Goal: Transaction & Acquisition: Purchase product/service

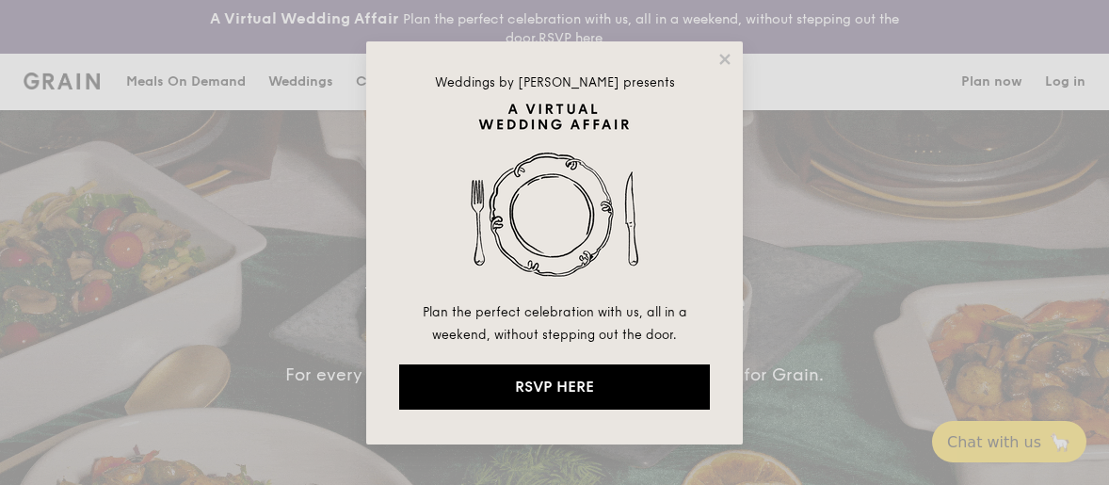
select select
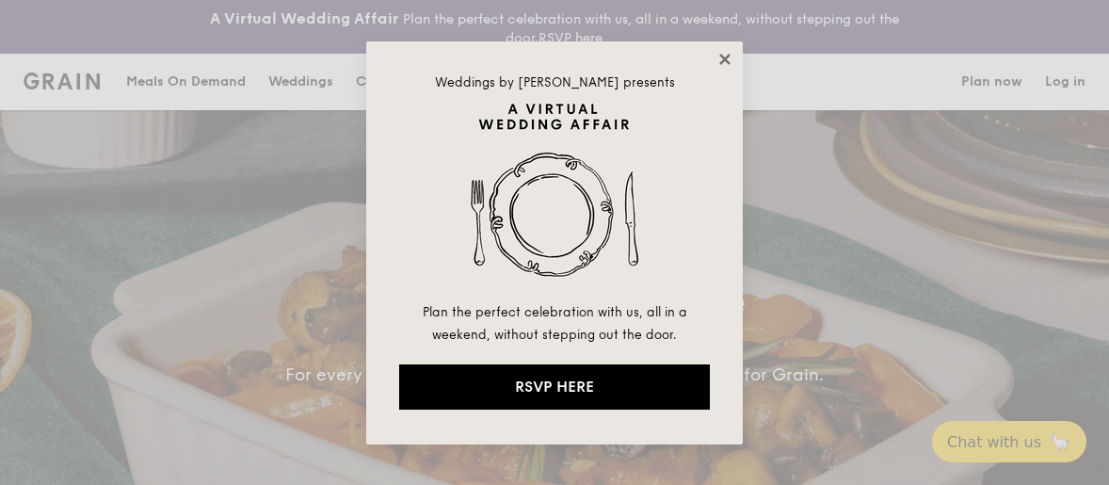
click at [731, 63] on icon at bounding box center [724, 59] width 17 height 17
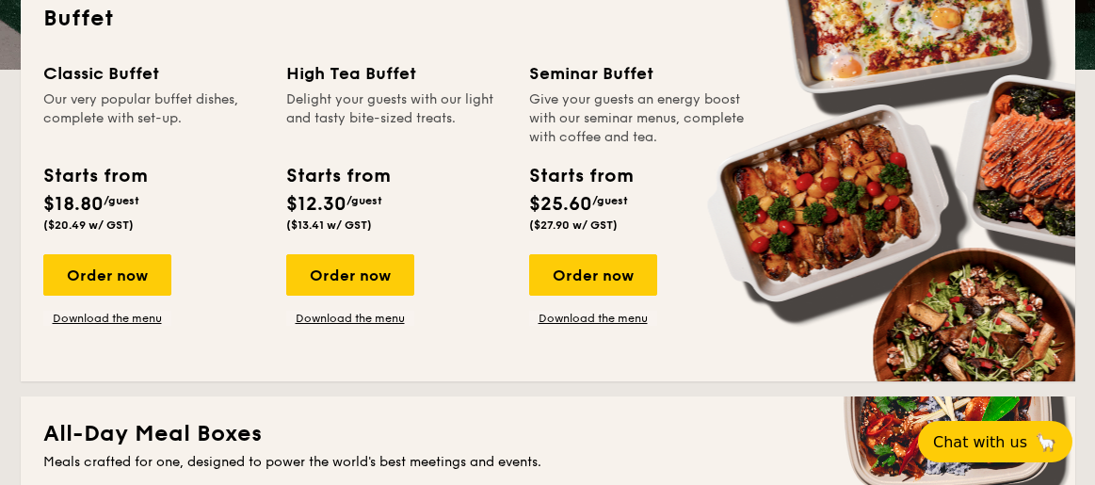
scroll to position [471, 0]
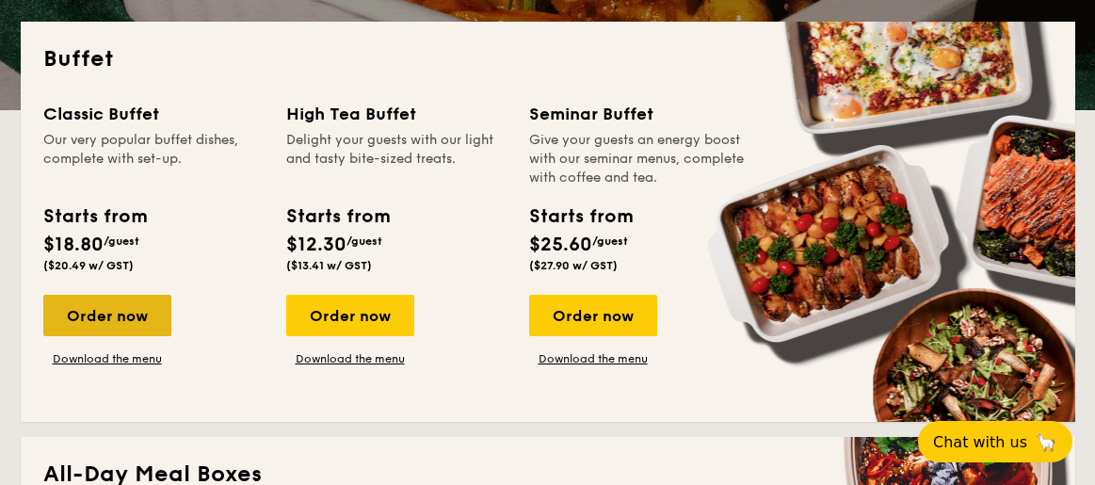
click at [144, 311] on div "Order now" at bounding box center [107, 315] width 128 height 41
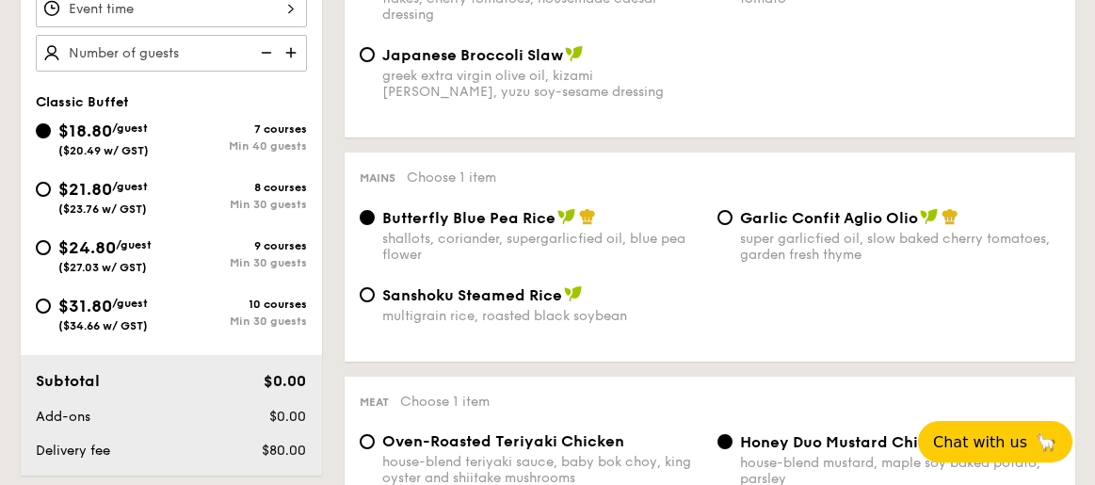
scroll to position [564, 0]
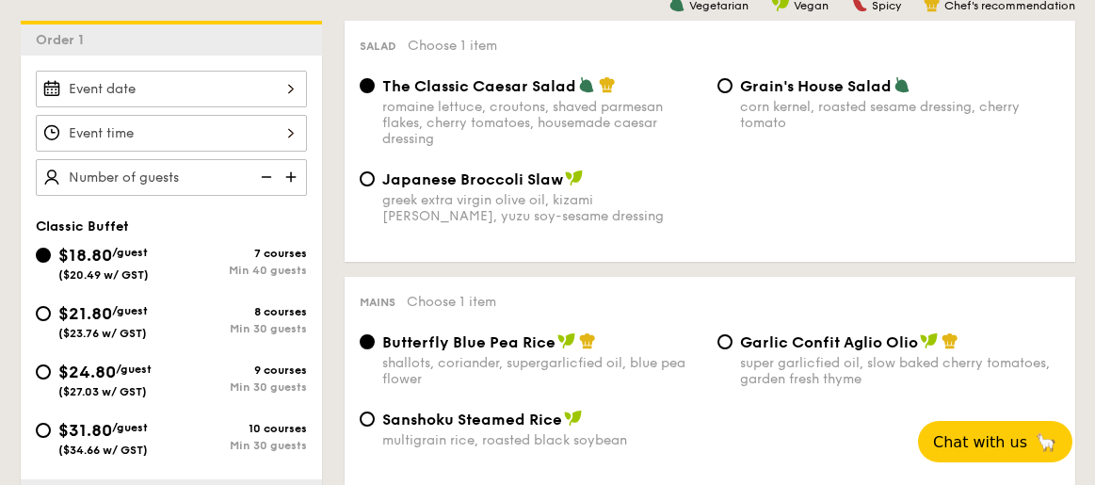
drag, startPoint x: 167, startPoint y: 173, endPoint x: 144, endPoint y: 170, distance: 22.8
click at [144, 170] on input "text" at bounding box center [171, 177] width 271 height 37
type input "200 guests"
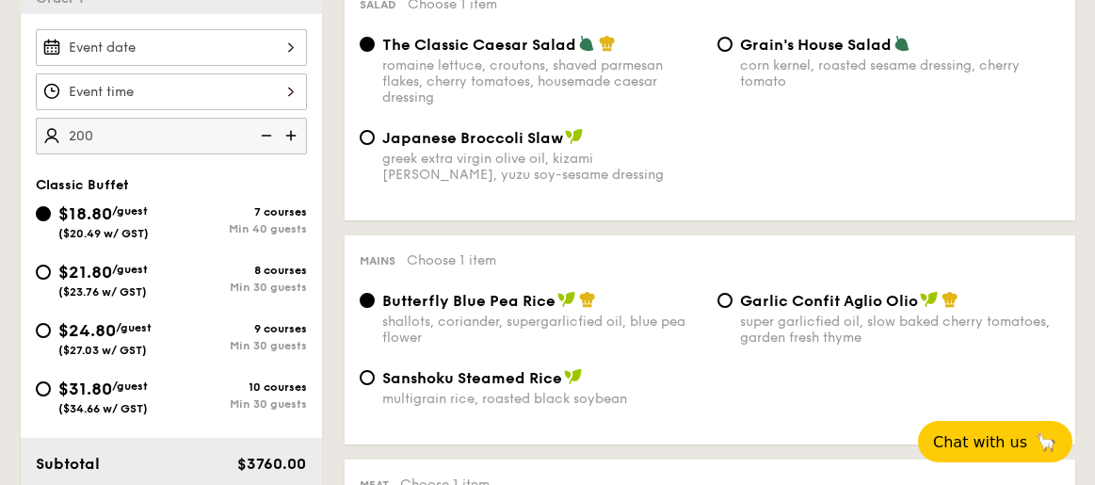
scroll to position [752, 0]
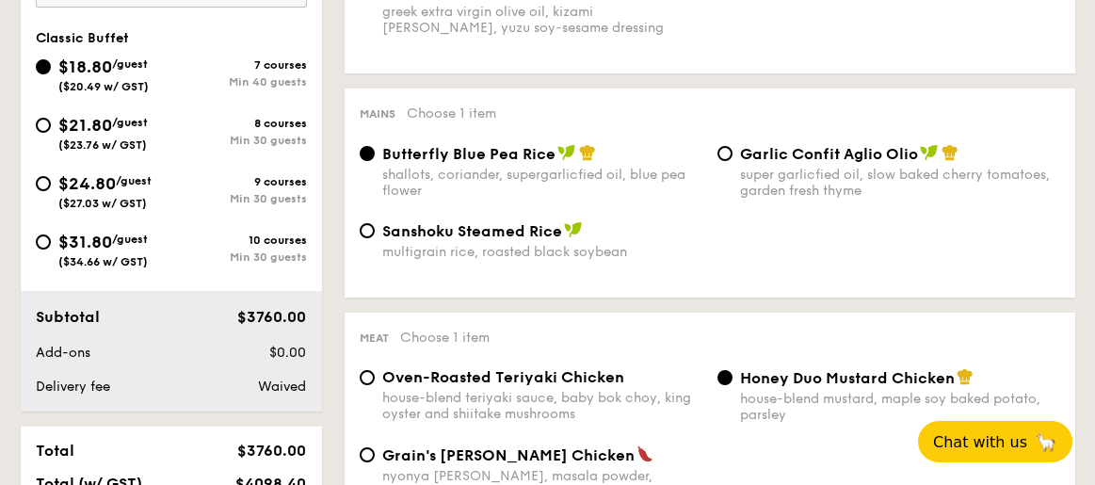
click at [103, 247] on span "$31.80" at bounding box center [85, 242] width 54 height 21
click at [51, 247] on input "$31.80 /guest ($34.66 w/ GST) 10 courses Min 30 guests" at bounding box center [43, 241] width 15 height 15
radio input "true"
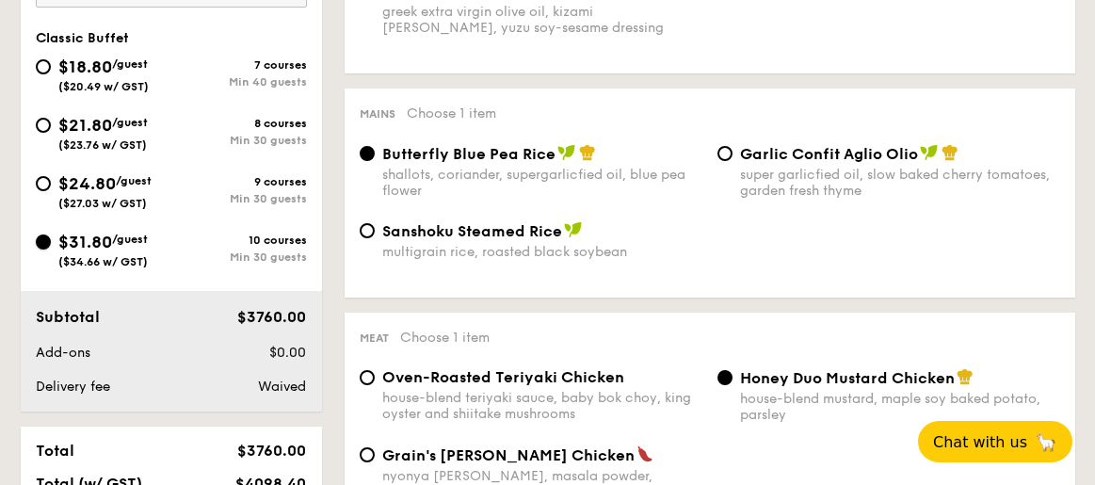
radio input "true"
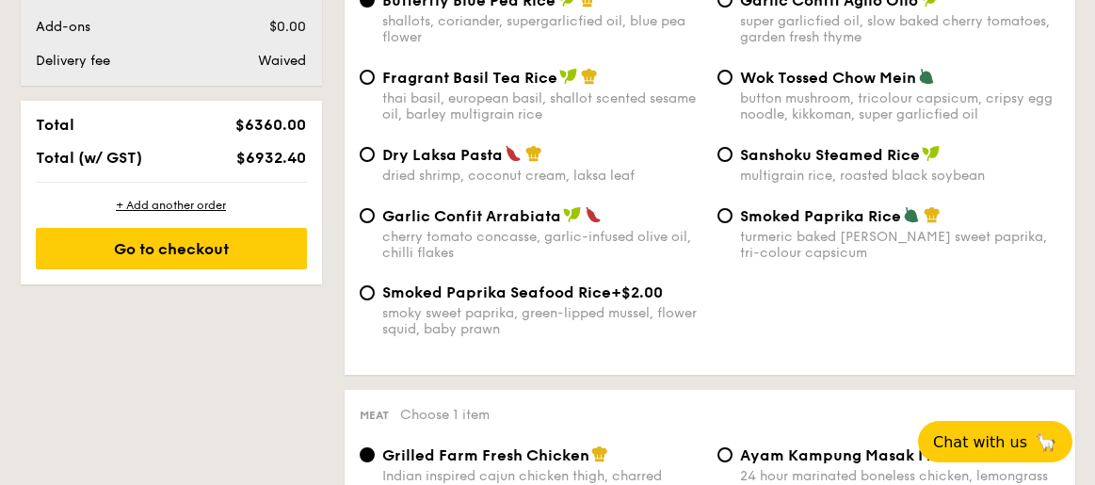
drag, startPoint x: 523, startPoint y: 209, endPoint x: 571, endPoint y: 221, distance: 48.6
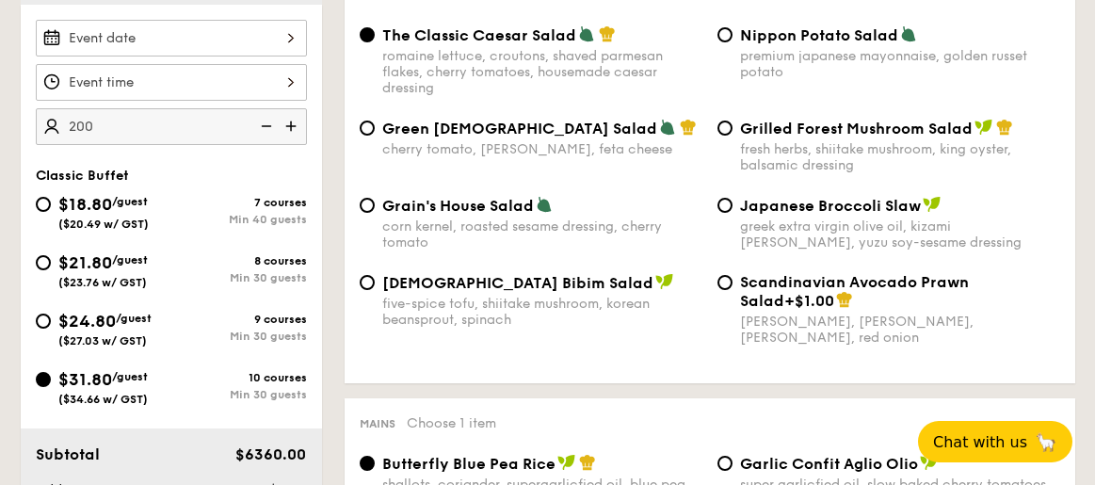
scroll to position [563, 0]
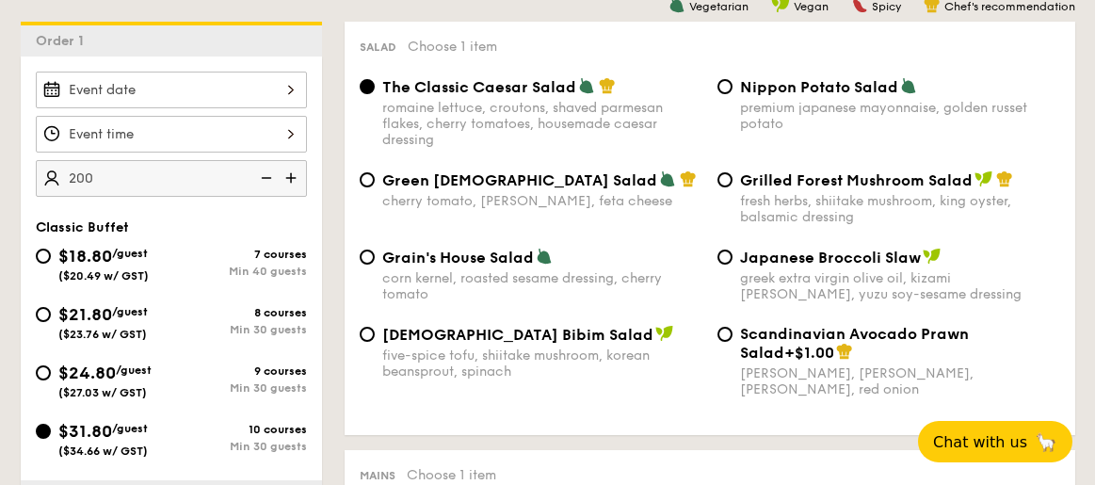
drag, startPoint x: 82, startPoint y: 248, endPoint x: 72, endPoint y: 252, distance: 10.5
click at [72, 252] on span "$18.80" at bounding box center [85, 256] width 54 height 21
click at [51, 252] on input "$18.80 /guest ($20.49 w/ GST) 7 courses Min 40 guests" at bounding box center [43, 256] width 15 height 15
radio input "true"
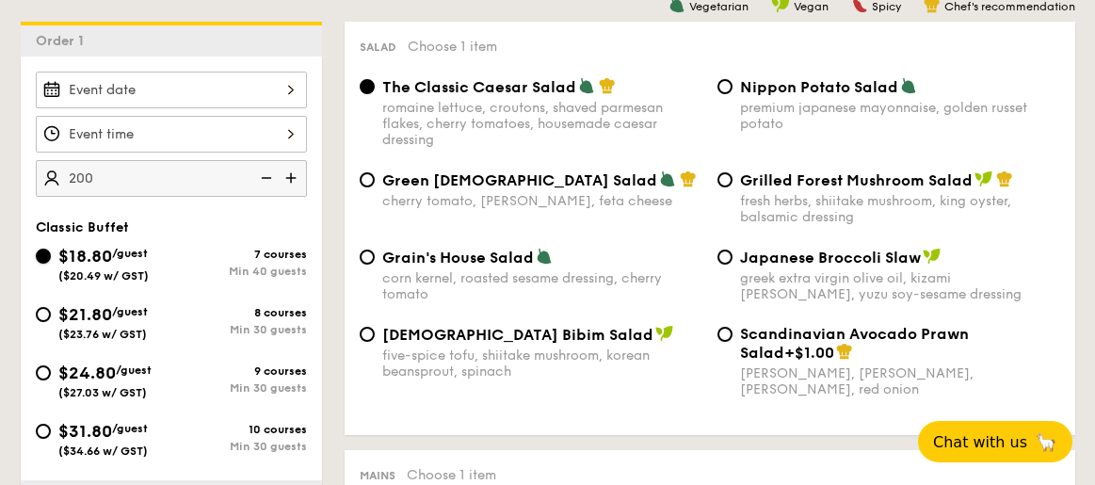
radio input "true"
